Goal: Task Accomplishment & Management: Manage account settings

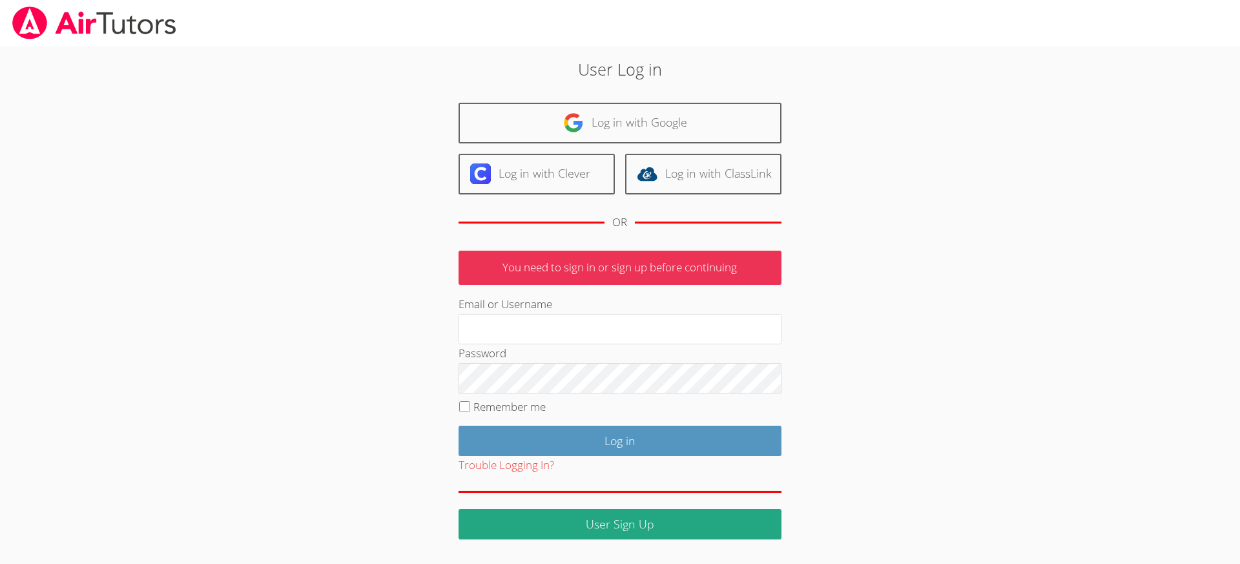
type input "[EMAIL_ADDRESS][DOMAIN_NAME]"
click at [466, 406] on input "Remember me" at bounding box center [464, 406] width 11 height 11
checkbox input "true"
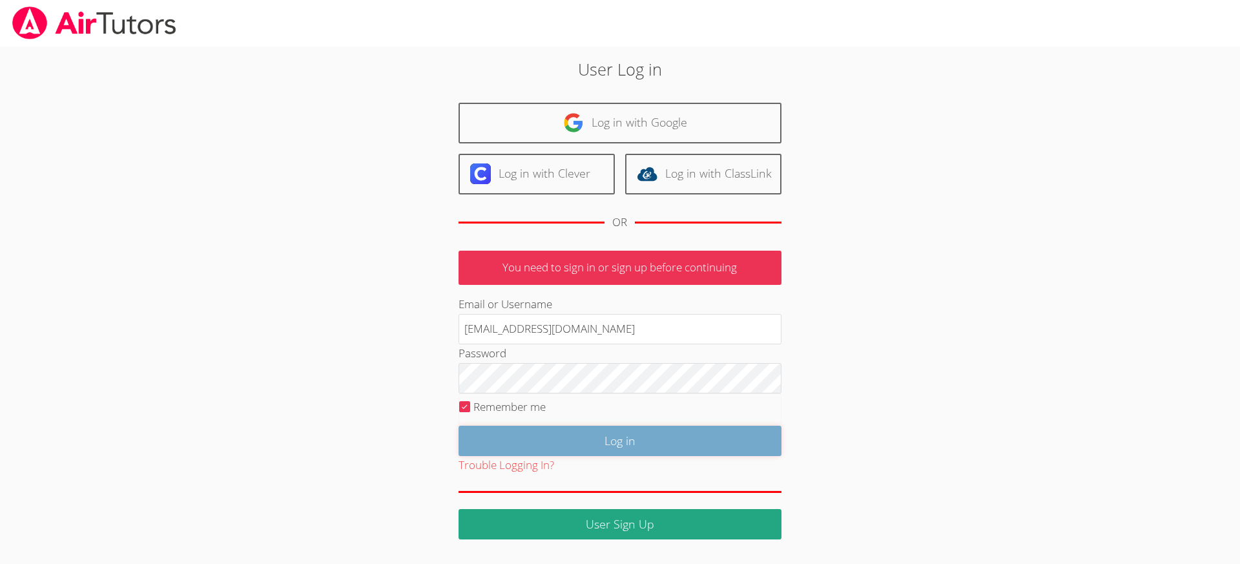
click at [527, 433] on input "Log in" at bounding box center [619, 441] width 323 height 30
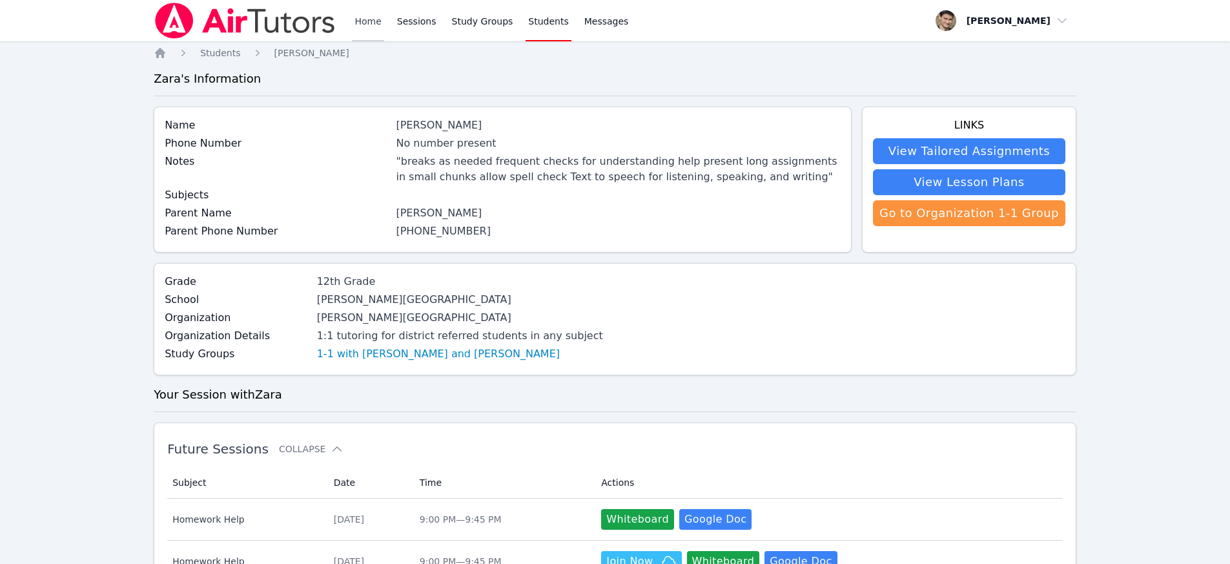
click at [357, 23] on link "Home" at bounding box center [368, 20] width 32 height 41
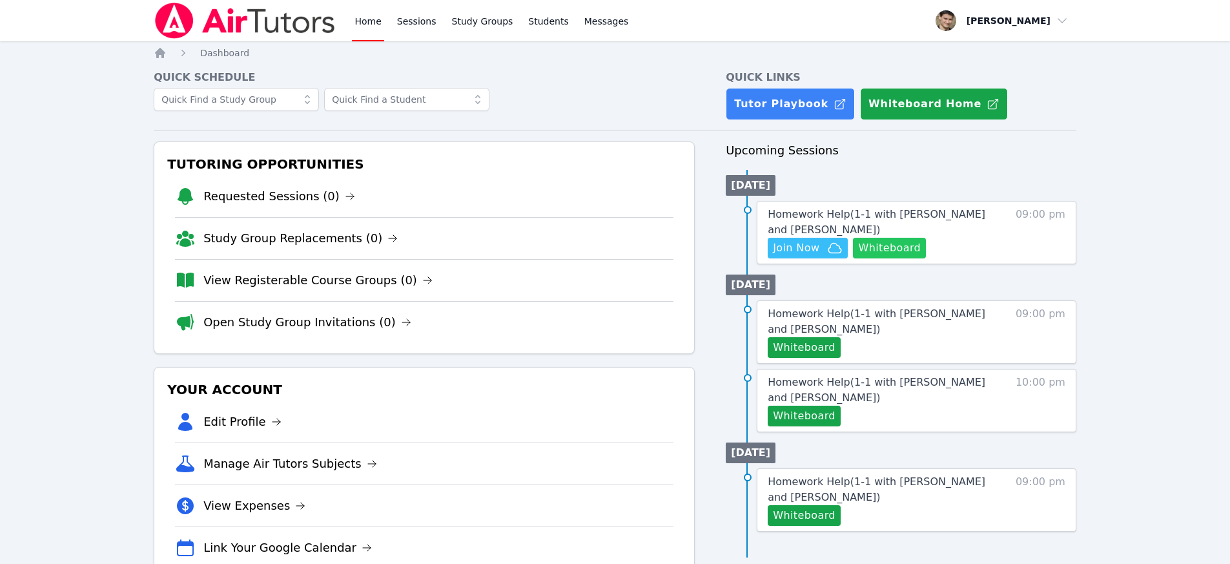
click at [900, 249] on button "Whiteboard" at bounding box center [889, 248] width 73 height 21
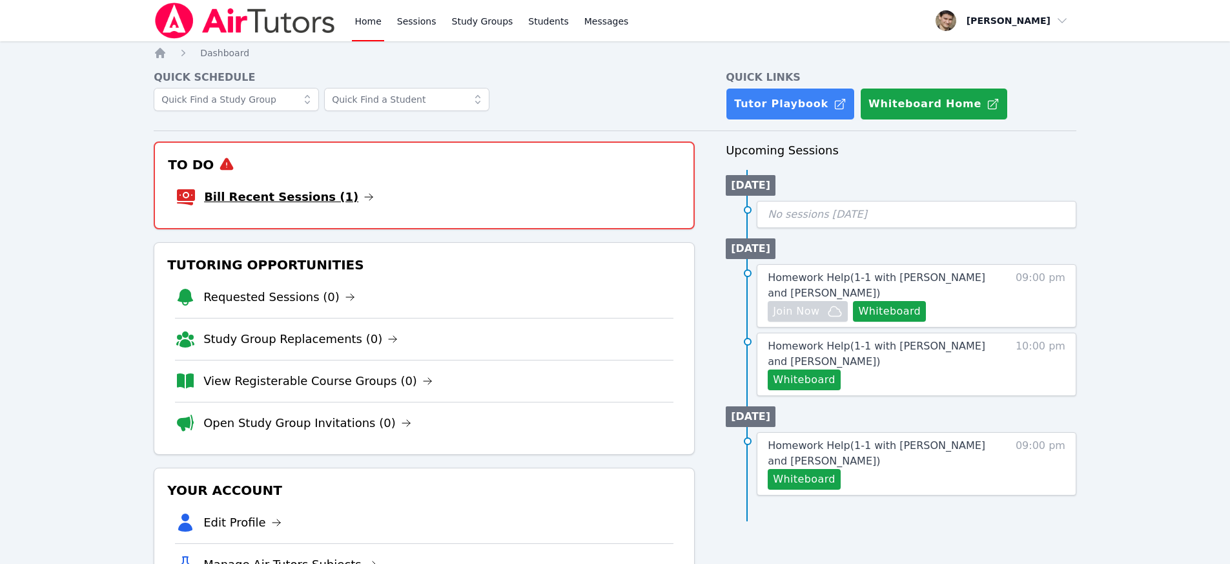
click at [309, 200] on link "Bill Recent Sessions (1)" at bounding box center [289, 197] width 170 height 18
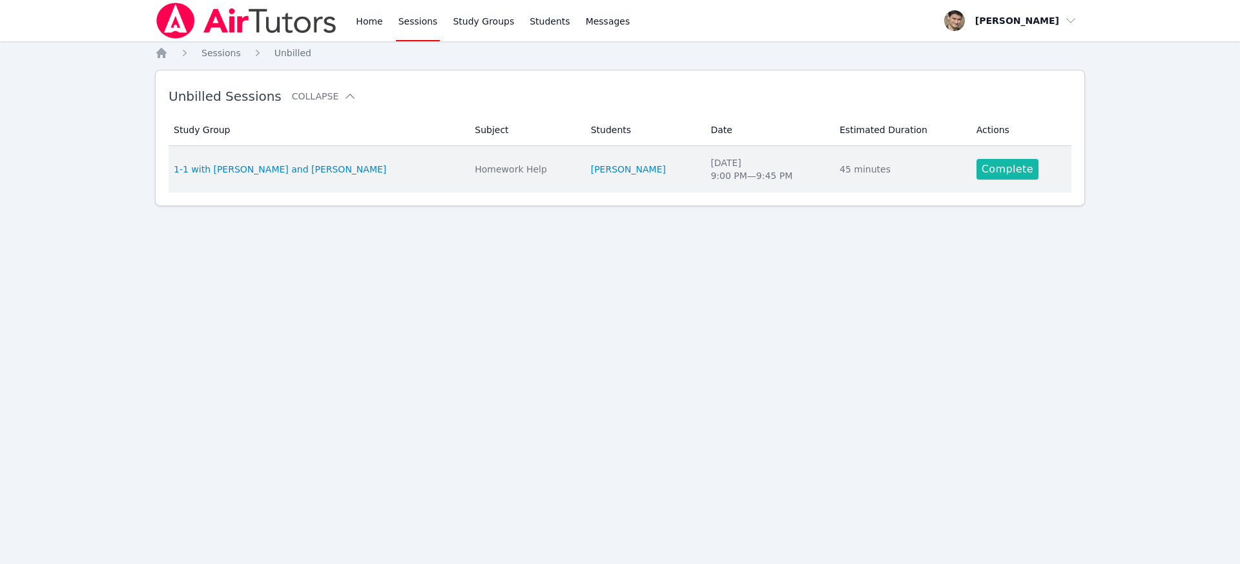
click at [1005, 169] on link "Complete" at bounding box center [1007, 169] width 62 height 21
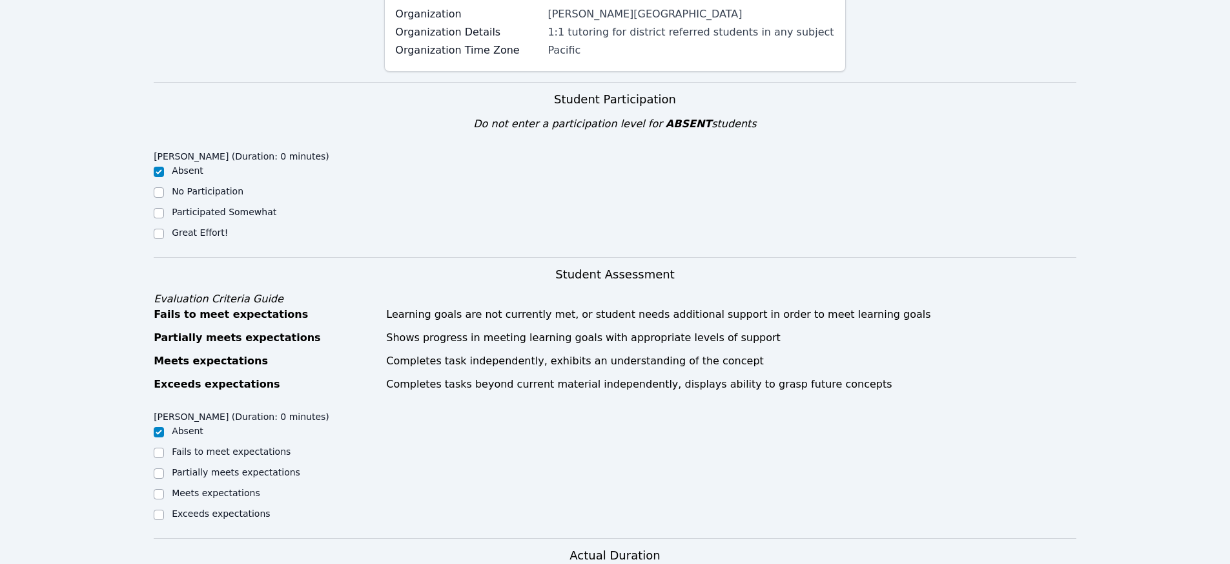
scroll to position [681, 0]
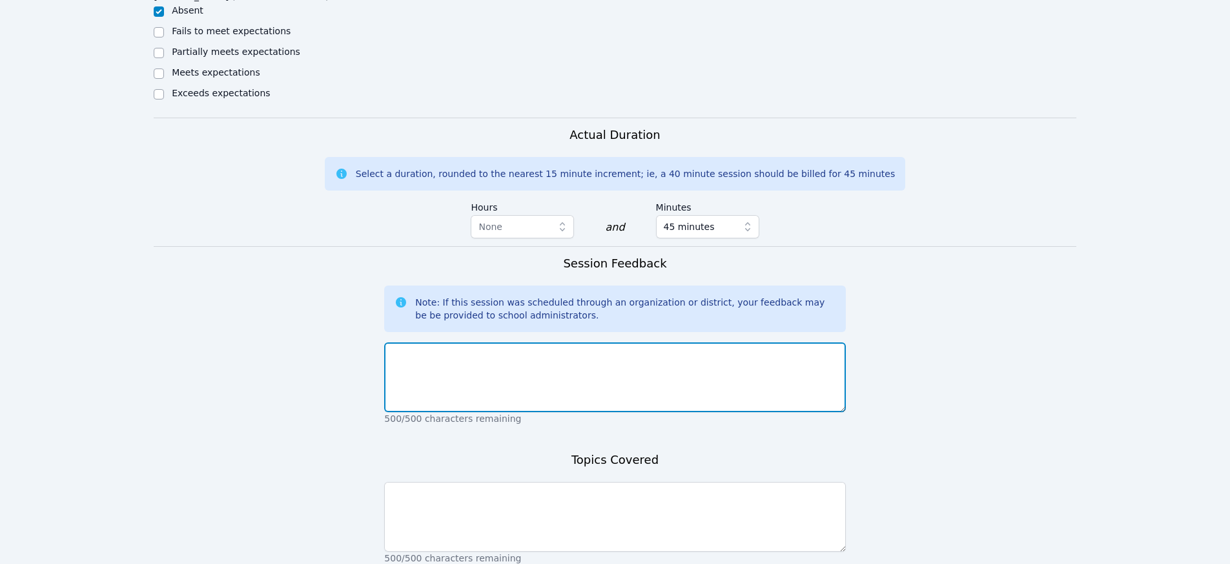
click at [431, 360] on textarea at bounding box center [614, 377] width 461 height 70
type textarea "unfortunately the student did not show today. The parent did not respond to tex…"
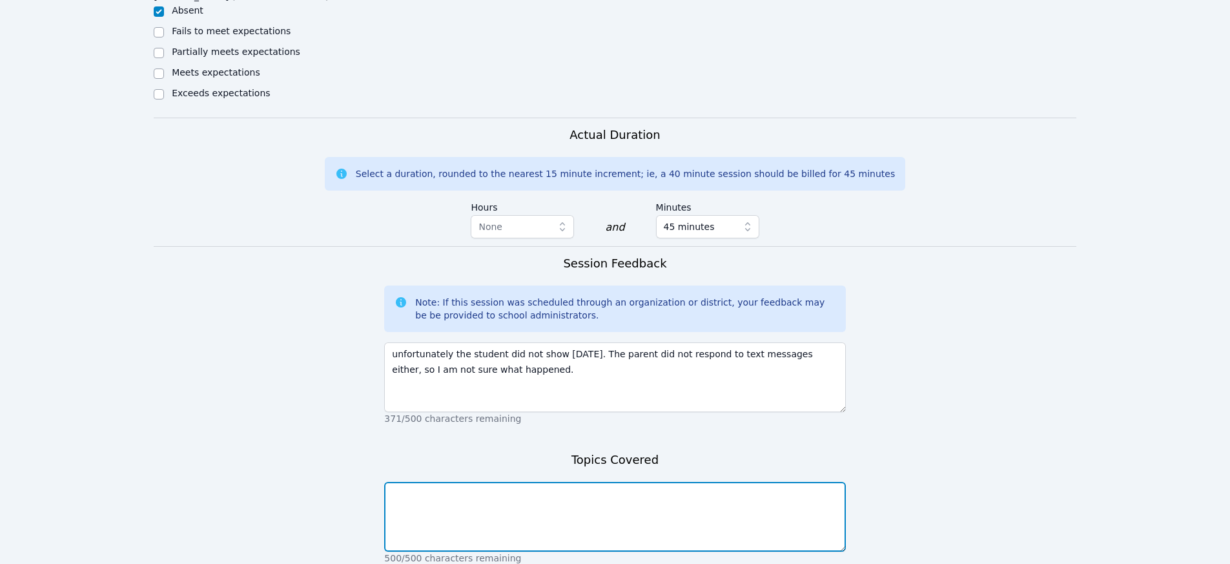
click at [471, 518] on textarea at bounding box center [614, 517] width 461 height 70
type textarea "n/a"
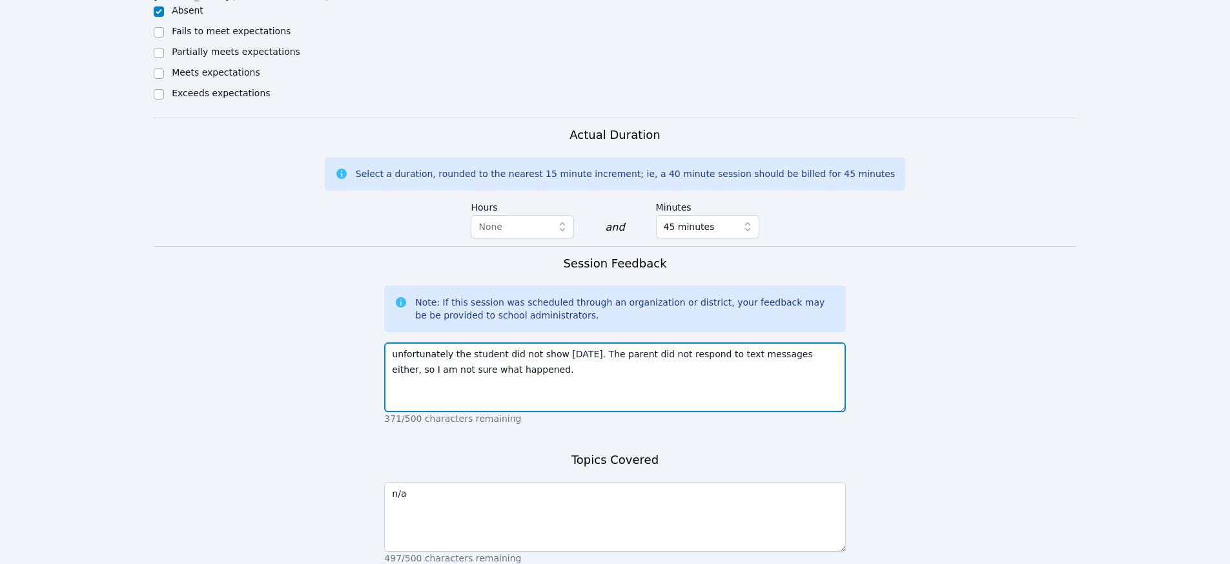
click at [585, 342] on textarea "unfortunately the student did not show today. The parent did not respond to tex…" at bounding box center [614, 377] width 461 height 70
click at [550, 356] on textarea "unfortunately the student did not show today. The parent did not respond to tex…" at bounding box center [614, 377] width 461 height 70
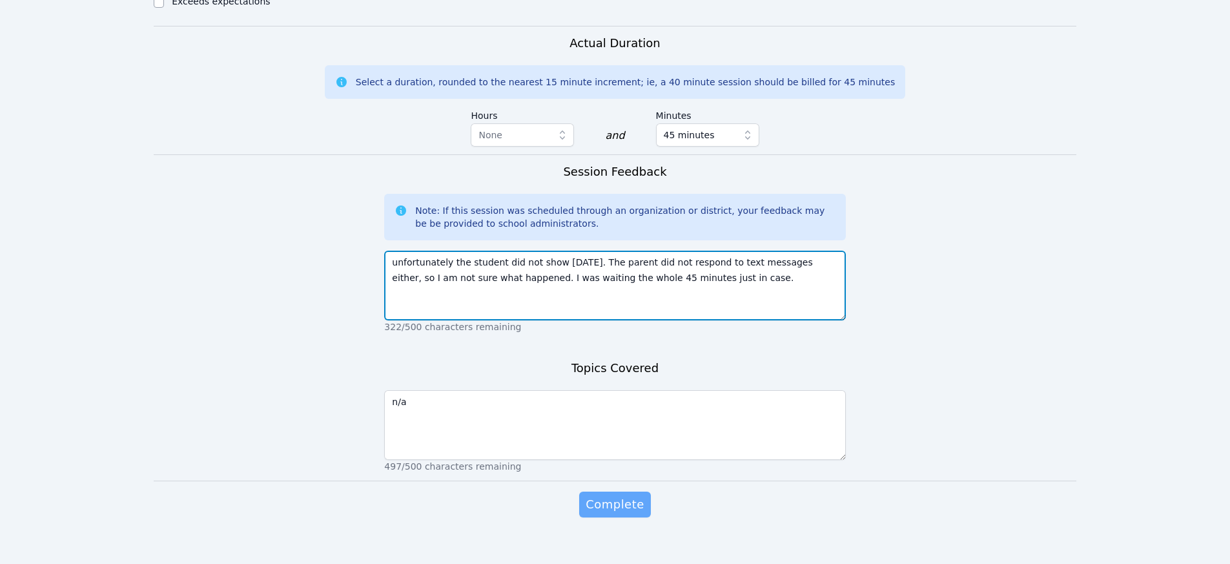
type textarea "unfortunately the student did not show today. The parent did not respond to tex…"
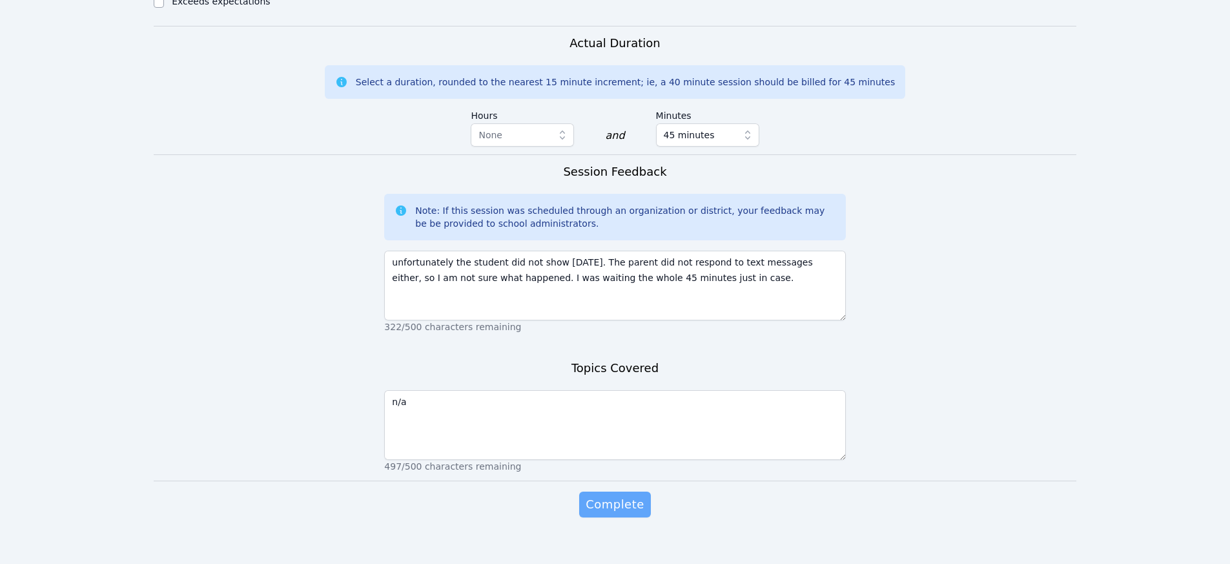
click at [617, 495] on span "Complete" at bounding box center [615, 504] width 58 height 18
